Goal: Task Accomplishment & Management: Manage account settings

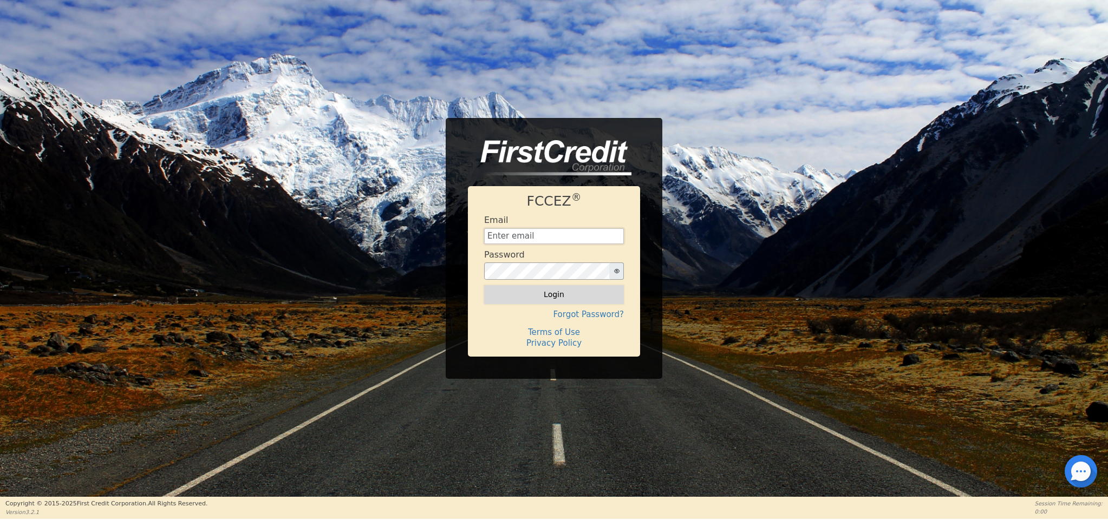
type input "lifewaterllctn@gmail.com"
click at [570, 291] on button "Login" at bounding box center [554, 294] width 140 height 18
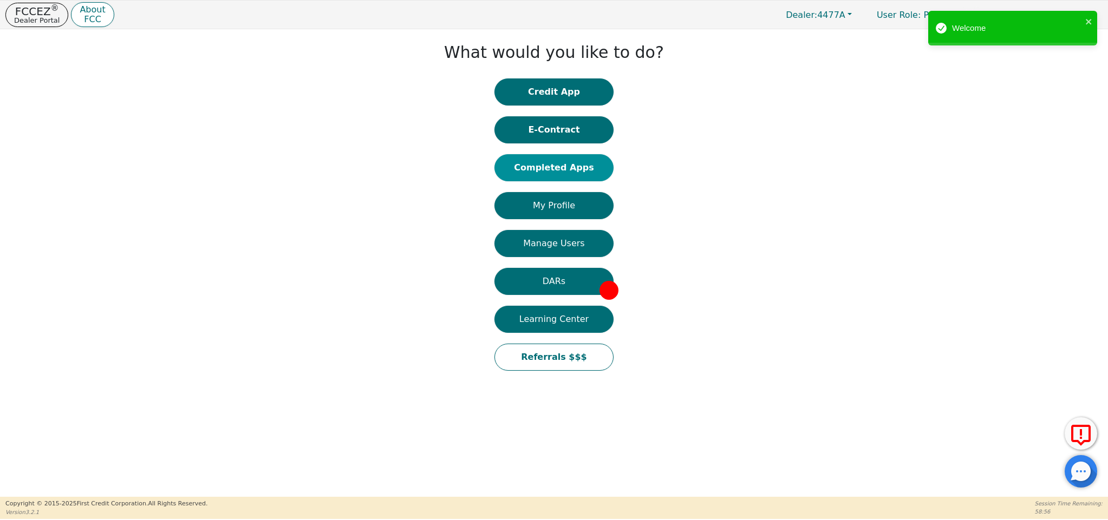
click at [516, 180] on button "Completed Apps" at bounding box center [553, 167] width 119 height 27
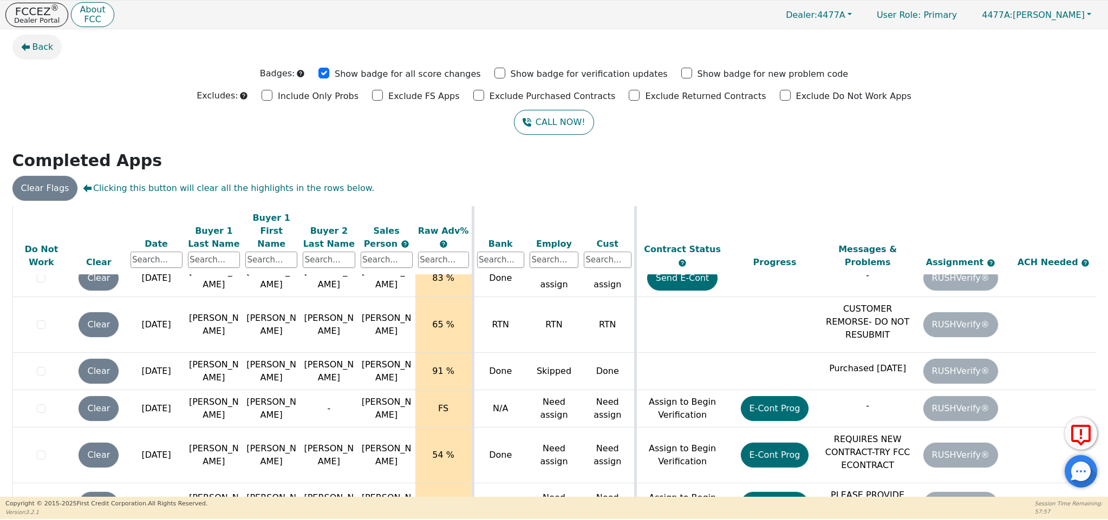
click at [39, 52] on span "Back" at bounding box center [42, 47] width 21 height 13
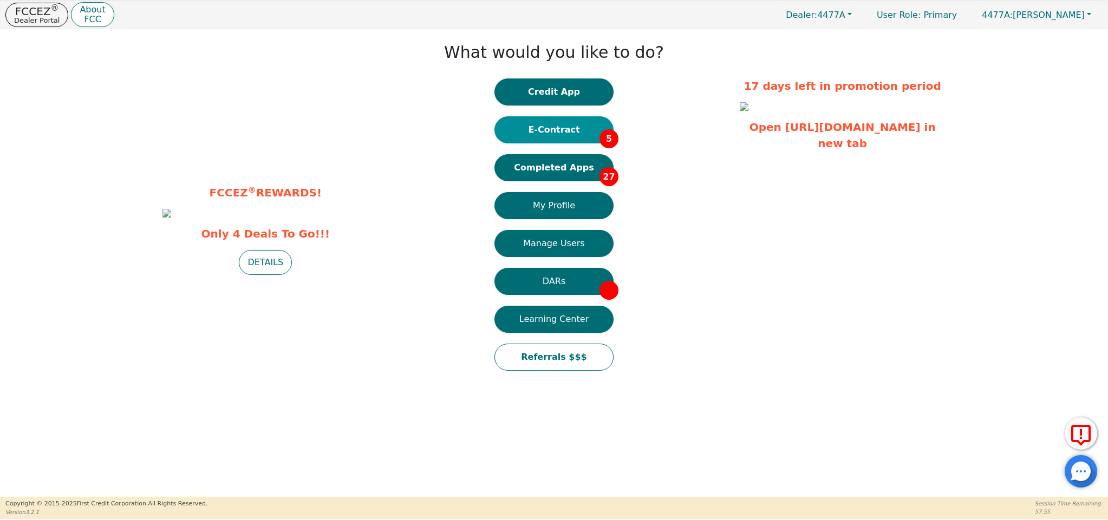
click at [544, 135] on button "E-Contract 5" at bounding box center [553, 129] width 119 height 27
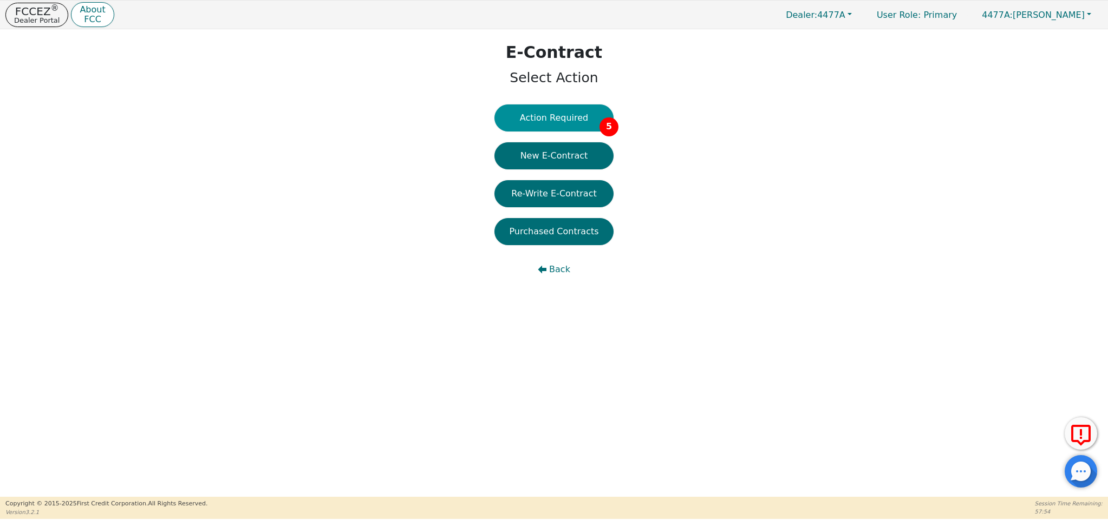
click at [562, 119] on button "Action Required 5" at bounding box center [553, 117] width 119 height 27
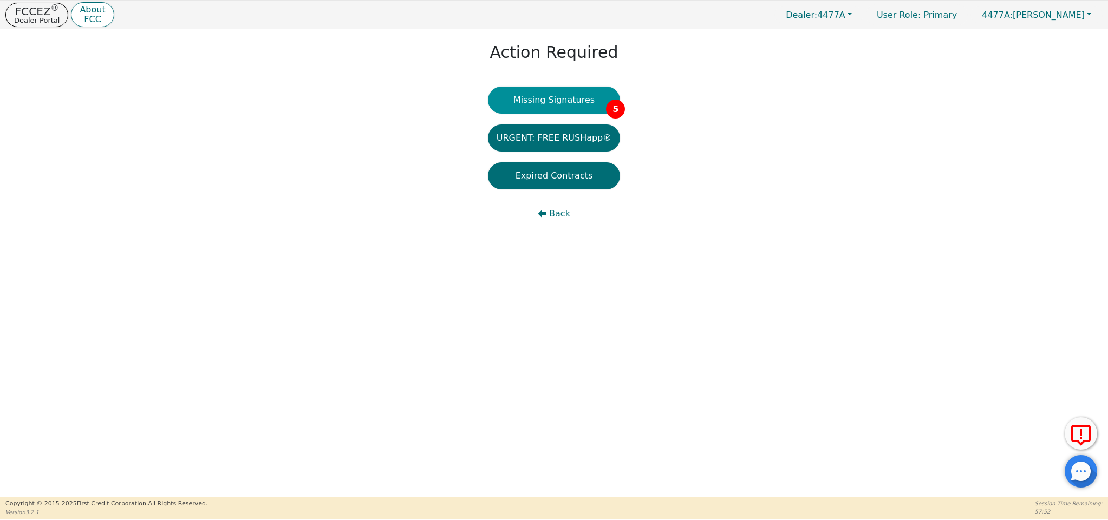
click at [604, 93] on button "Missing Signatures 5" at bounding box center [554, 100] width 133 height 27
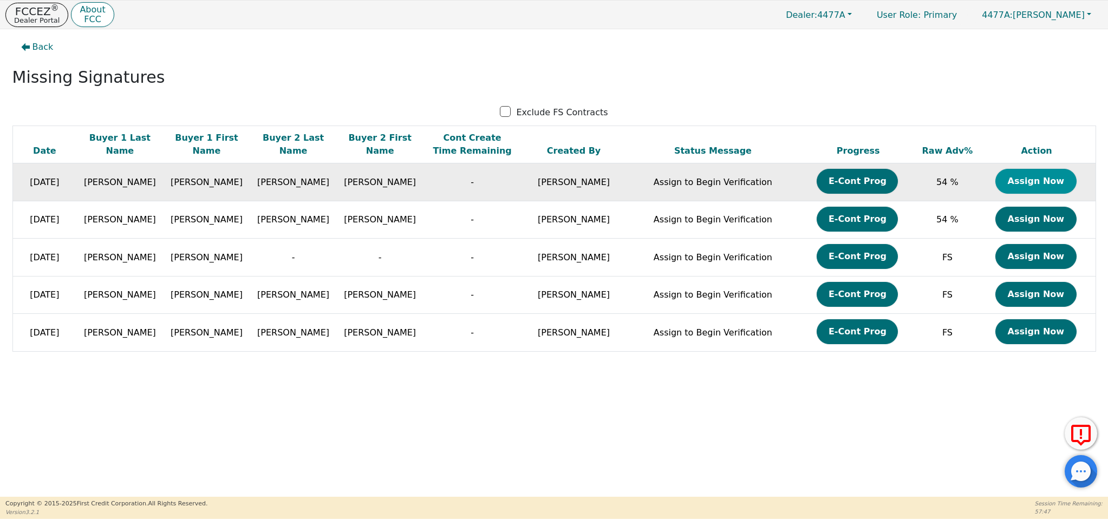
click at [1039, 185] on button "Assign Now" at bounding box center [1035, 181] width 81 height 25
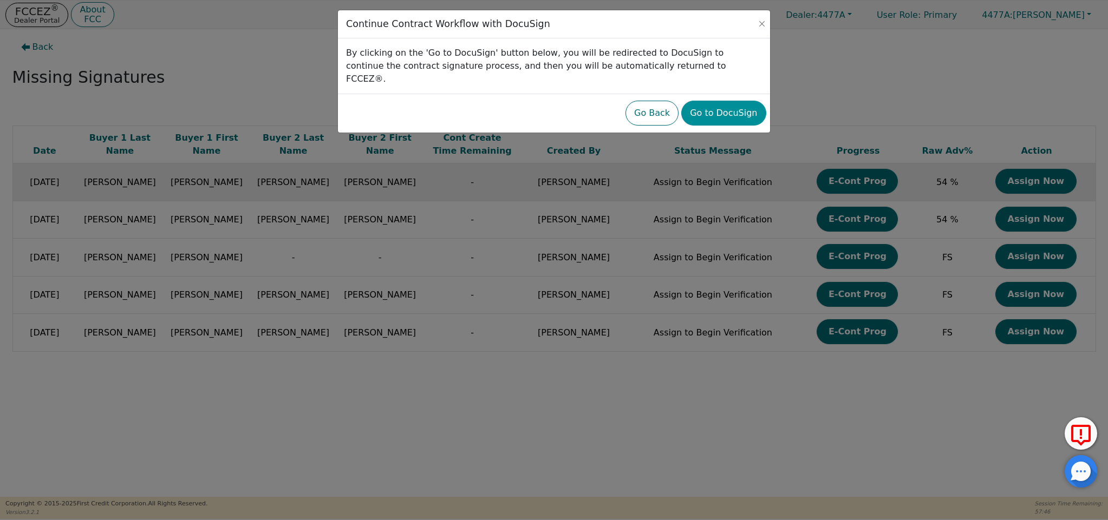
click at [699, 101] on button "Go to DocuSign" at bounding box center [723, 113] width 84 height 25
